Goal: Information Seeking & Learning: Learn about a topic

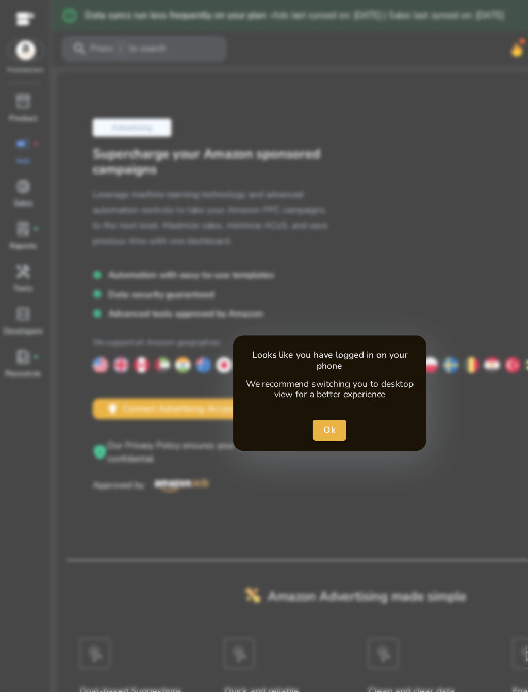
click at [264, 343] on span "Ok" at bounding box center [264, 344] width 11 height 11
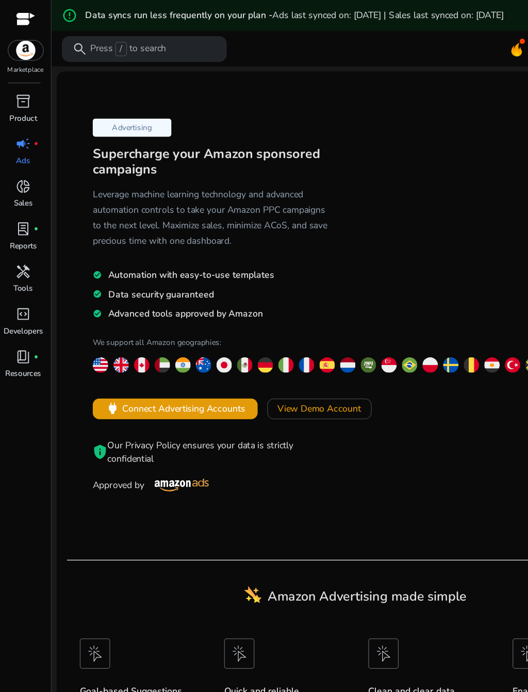
click at [22, 18] on div at bounding box center [20, 16] width 15 height 12
click at [17, 11] on div at bounding box center [20, 16] width 15 height 12
click at [25, 45] on img at bounding box center [21, 40] width 28 height 15
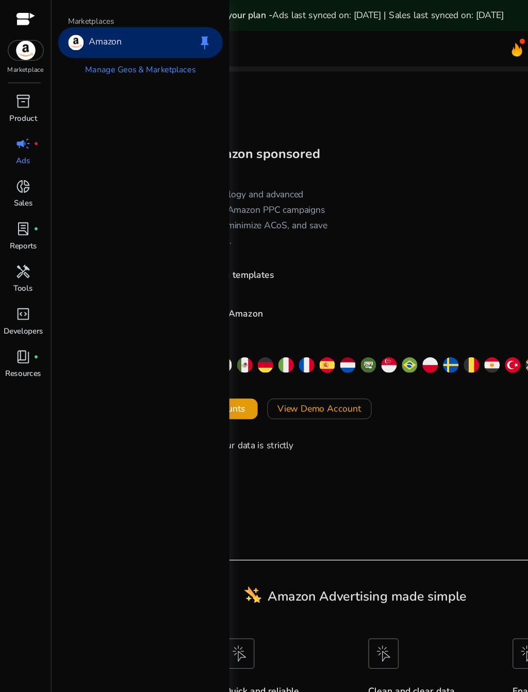
click at [18, 47] on img at bounding box center [21, 40] width 28 height 15
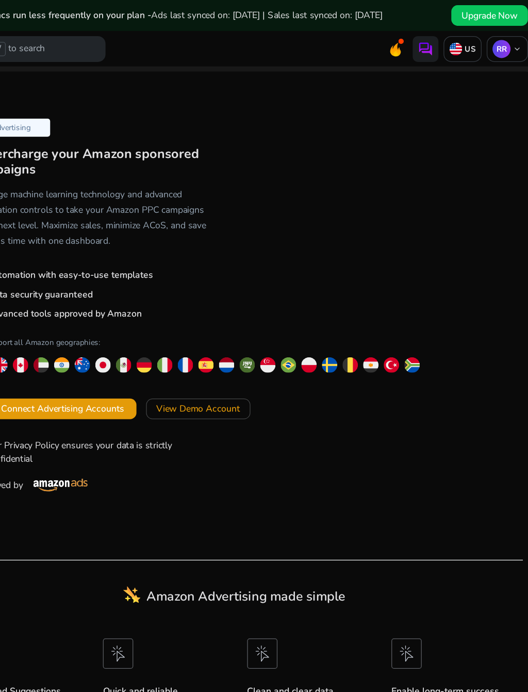
click at [369, 223] on div "Advertising Supercharge your Amazon sponsored campaigns Leverage machine learni…" at bounding box center [285, 257] width 462 height 382
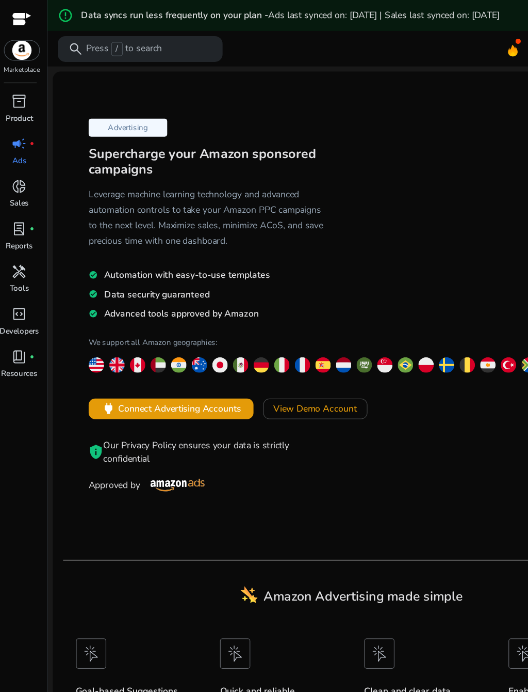
click at [24, 91] on p "Product" at bounding box center [19, 94] width 22 height 9
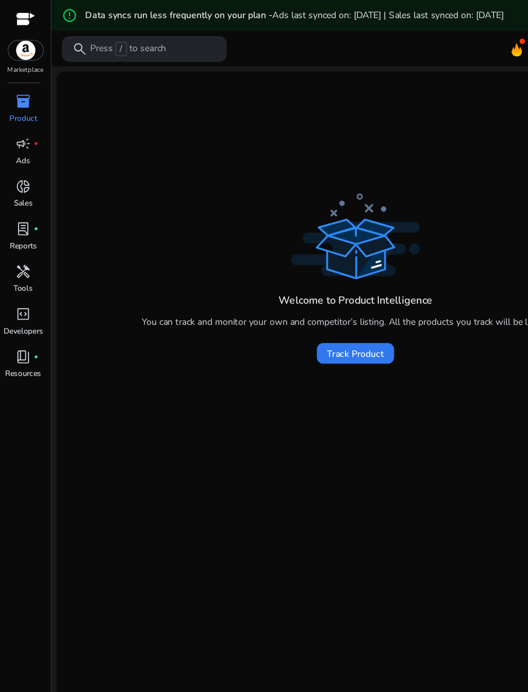
click at [306, 283] on span "Track Product" at bounding box center [284, 283] width 45 height 11
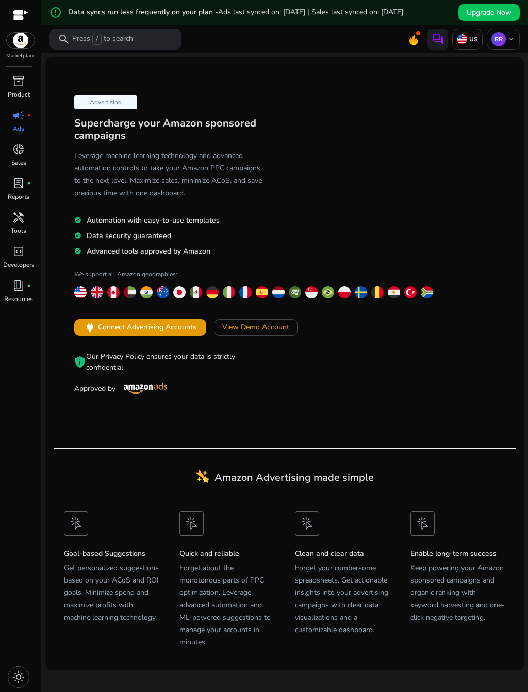
click at [24, 166] on p "Sales" at bounding box center [18, 162] width 15 height 9
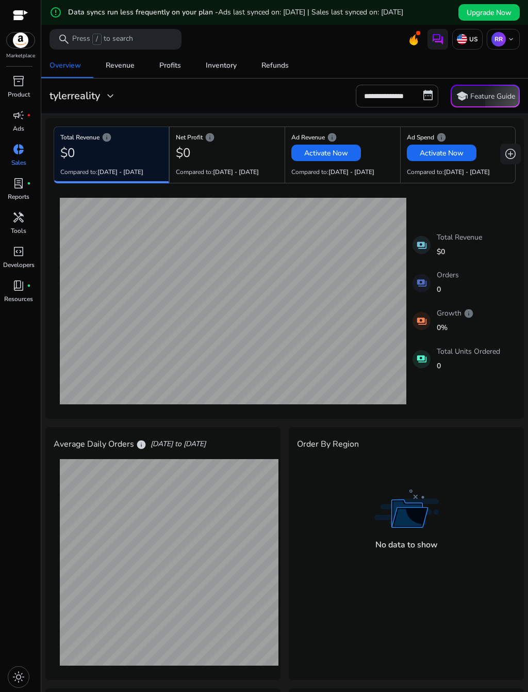
click at [29, 201] on p "Reports" at bounding box center [19, 196] width 22 height 9
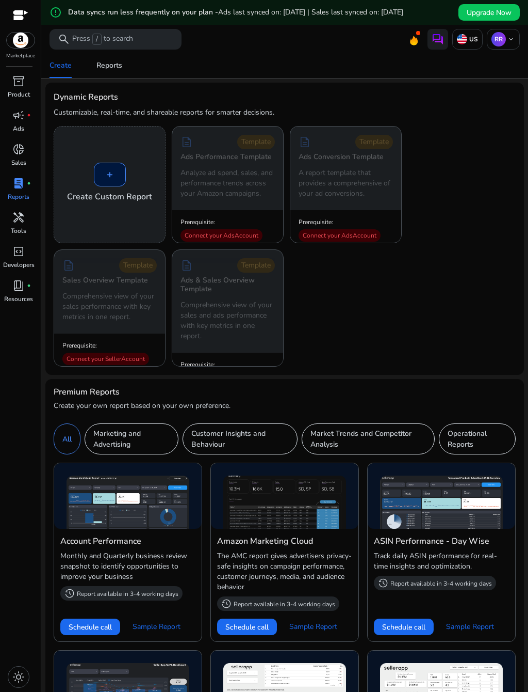
click at [15, 223] on span "handyman" at bounding box center [18, 217] width 12 height 12
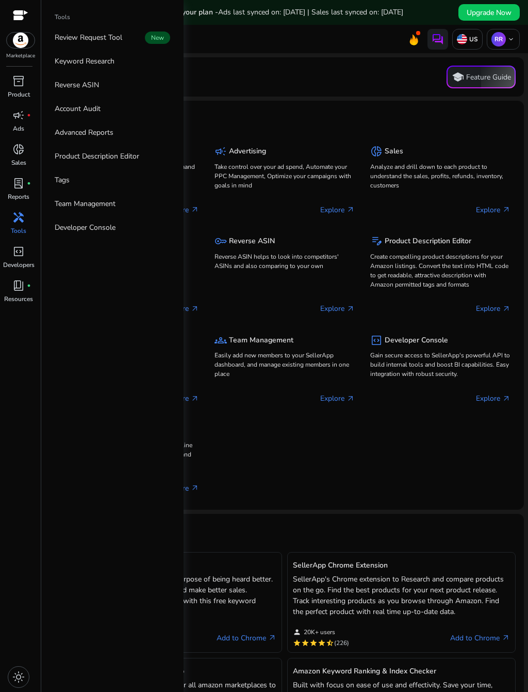
click at [98, 67] on p "Keyword Research" at bounding box center [85, 61] width 60 height 11
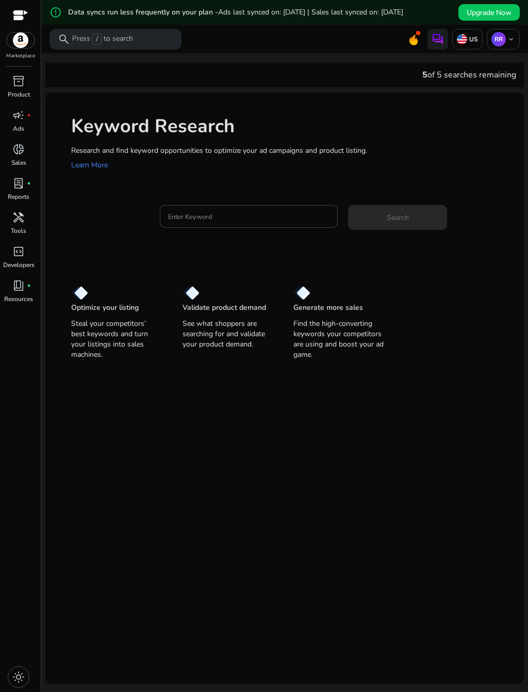
click at [493, 479] on mat-card "Keyword Research Research and find keyword opportunities to optimize your [PERS…" at bounding box center [284, 387] width 479 height 591
click at [294, 222] on input "Enter Keyword" at bounding box center [249, 216] width 162 height 11
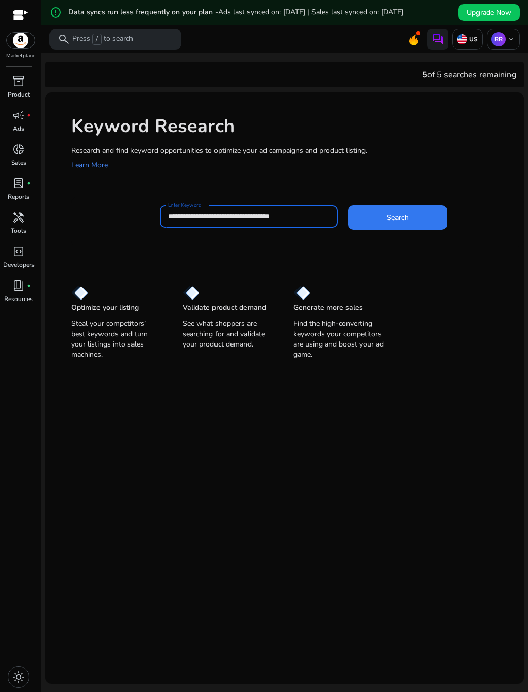
type input "**********"
click at [416, 229] on span at bounding box center [397, 217] width 99 height 25
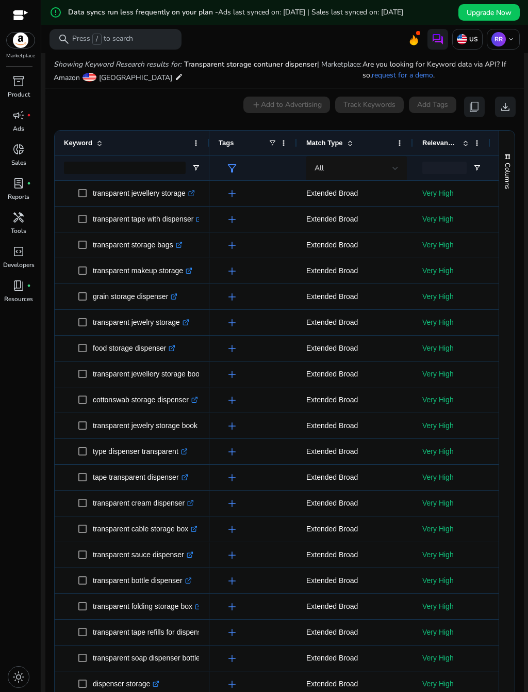
scroll to position [157, 0]
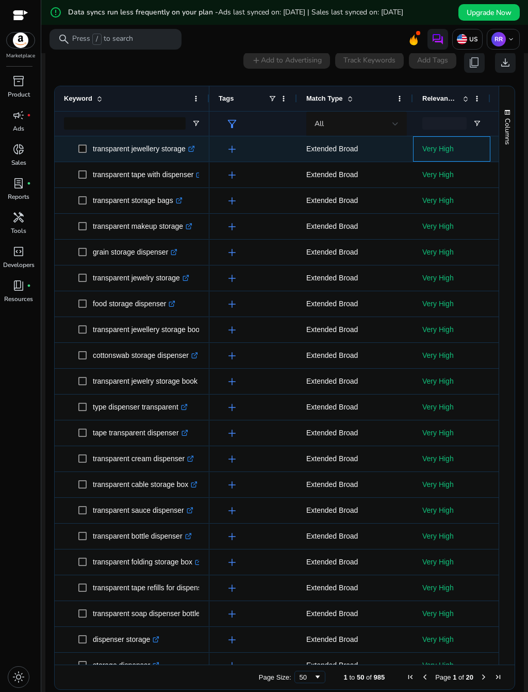
click at [434, 156] on p "Very High" at bounding box center [452, 148] width 59 height 21
click at [315, 159] on p "Extended Broad" at bounding box center [356, 148] width 98 height 21
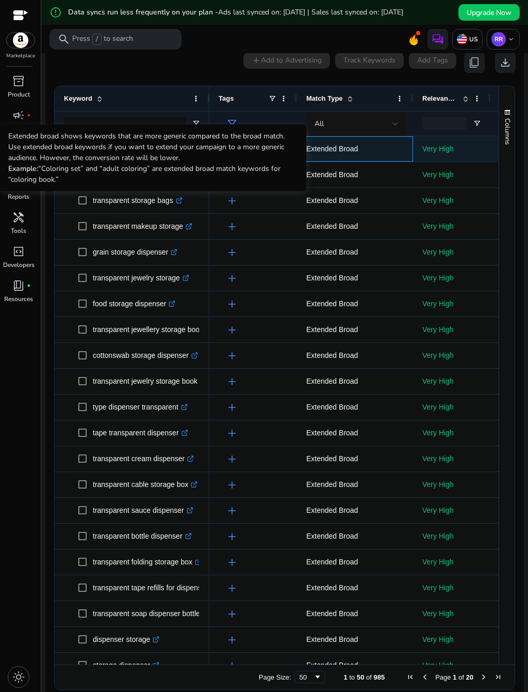
click at [378, 159] on p "Extended Broad" at bounding box center [356, 148] width 98 height 21
click at [396, 159] on p "Extended Broad" at bounding box center [356, 148] width 98 height 21
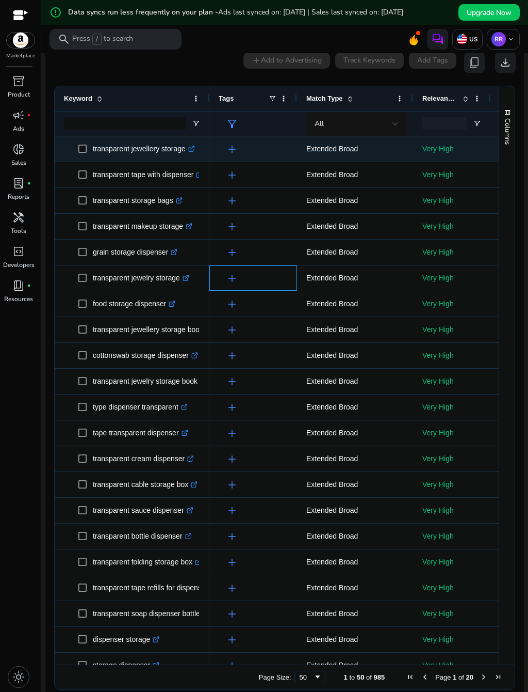
click at [285, 287] on div "add" at bounding box center [256, 277] width 64 height 19
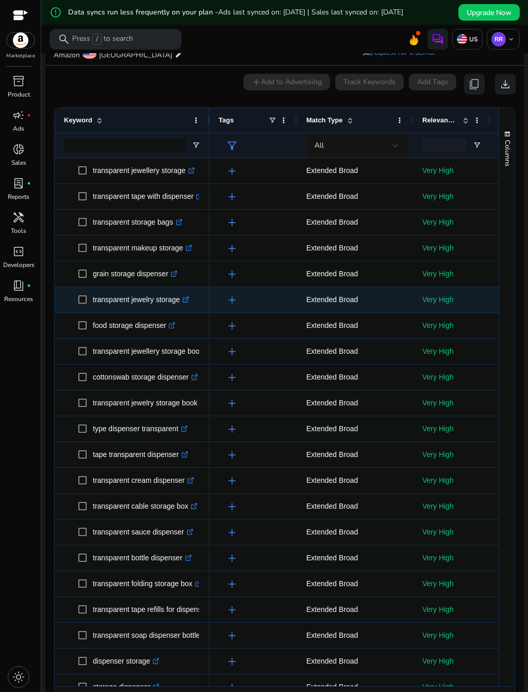
scroll to position [137, 0]
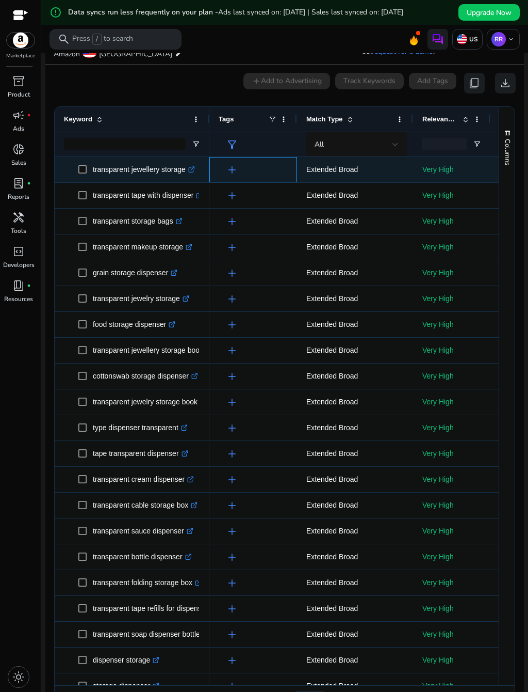
click at [225, 176] on app-icon "add" at bounding box center [231, 170] width 14 height 12
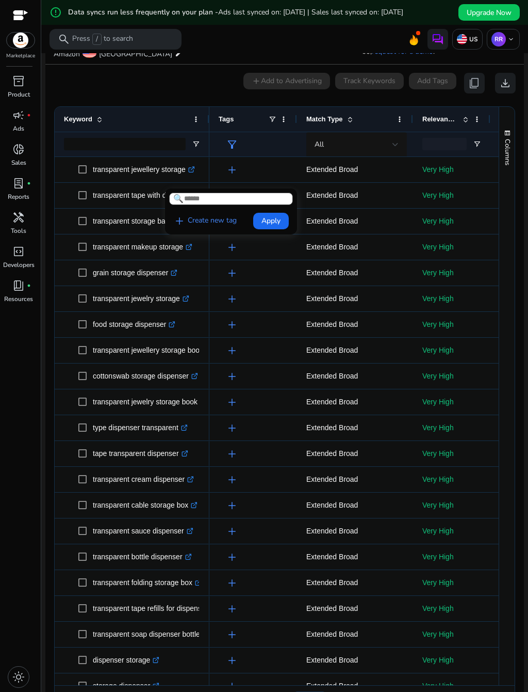
click at [237, 184] on div at bounding box center [264, 346] width 528 height 692
